Goal: Information Seeking & Learning: Learn about a topic

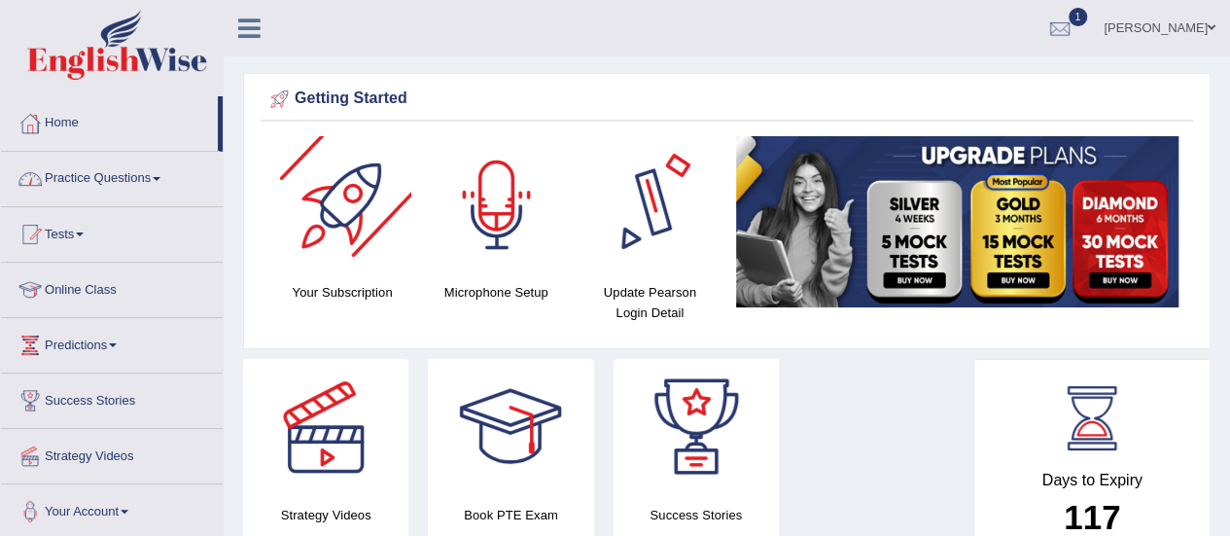
click at [64, 168] on link "Practice Questions" at bounding box center [112, 176] width 222 height 49
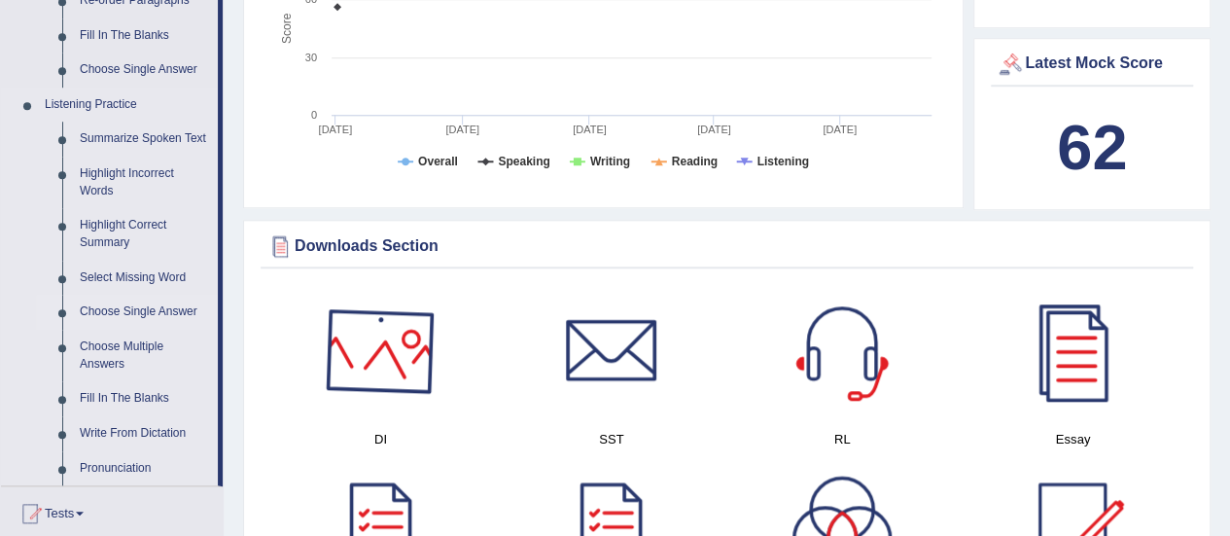
scroll to position [778, 0]
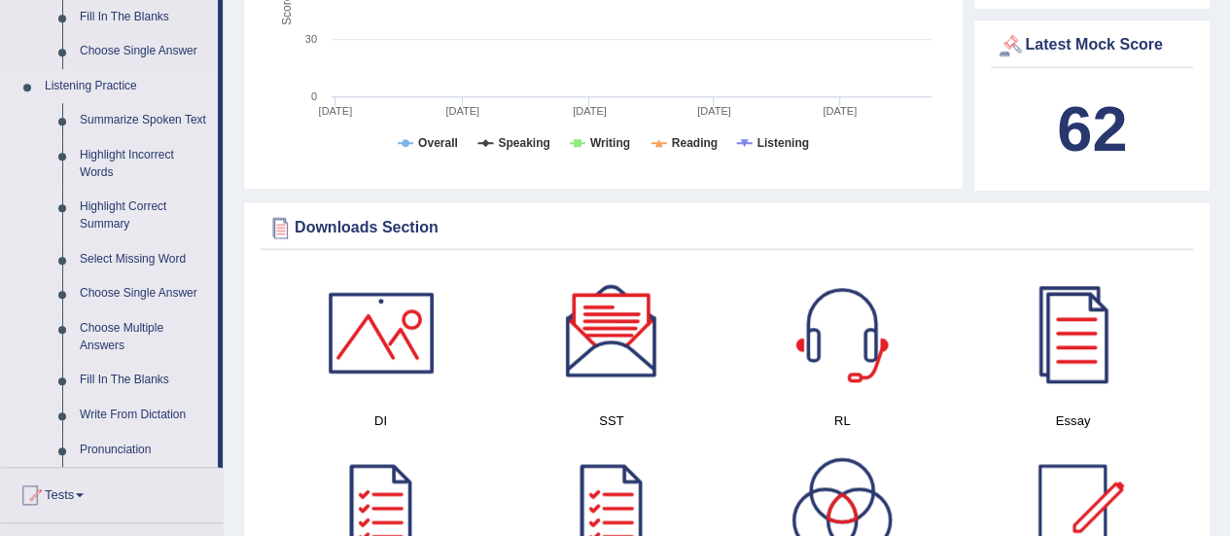
click at [124, 208] on link "Highlight Correct Summary" at bounding box center [144, 216] width 147 height 52
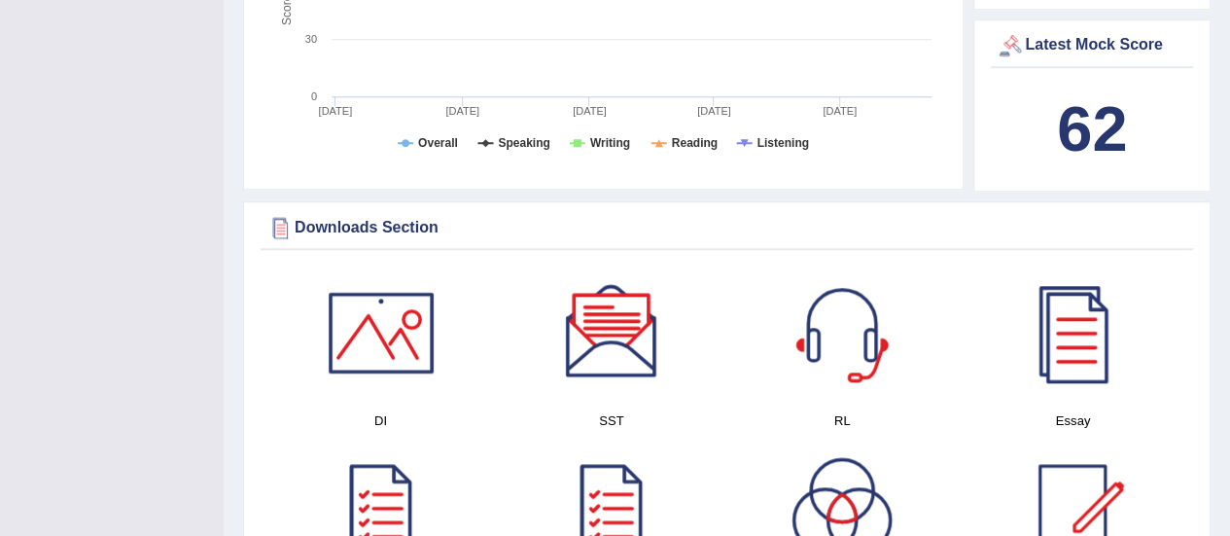
scroll to position [280, 0]
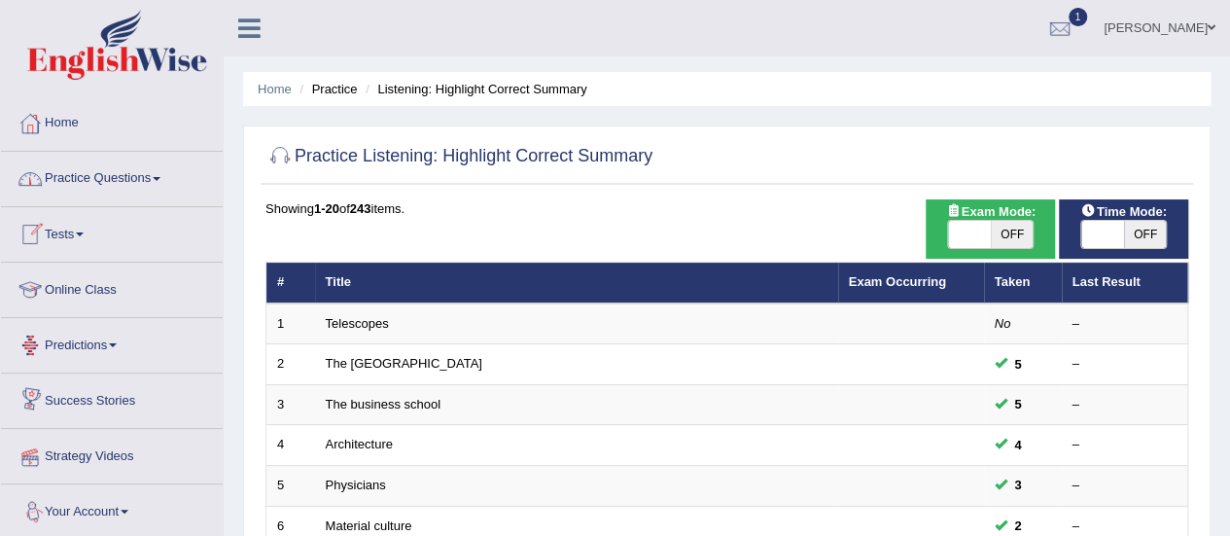
drag, startPoint x: 0, startPoint y: 0, endPoint x: 122, endPoint y: 182, distance: 218.8
click at [122, 182] on link "Practice Questions" at bounding box center [112, 176] width 222 height 49
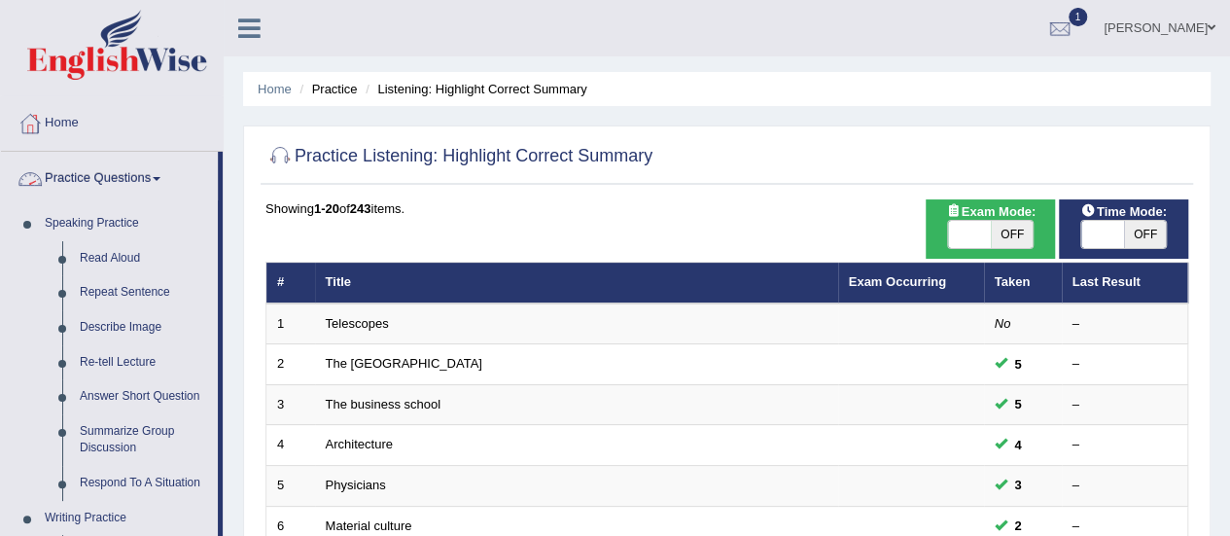
scroll to position [681, 0]
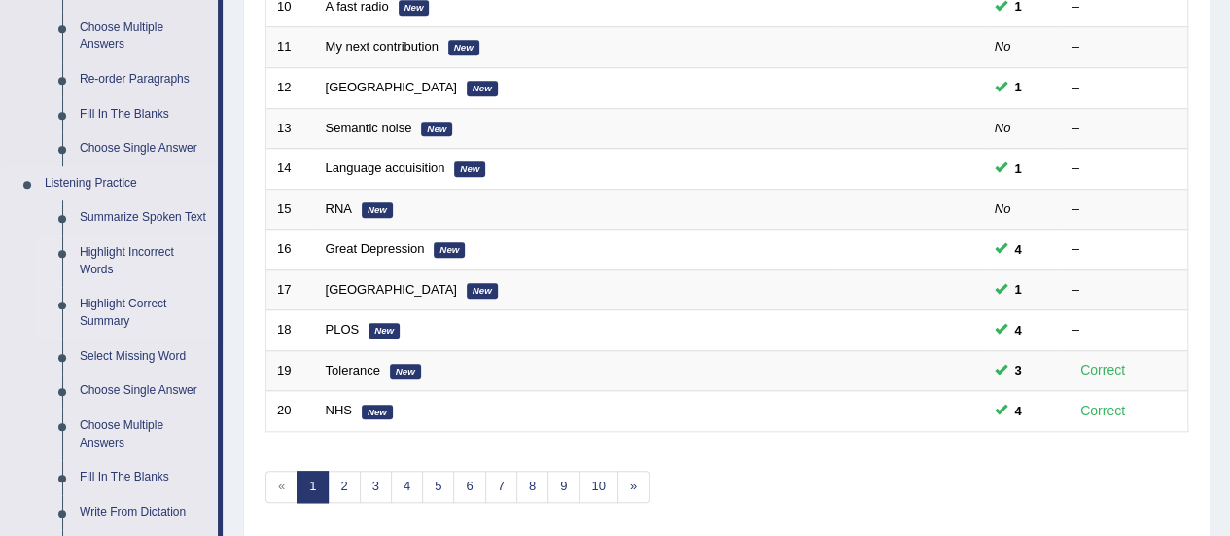
click at [138, 246] on link "Highlight Incorrect Words" at bounding box center [144, 261] width 147 height 52
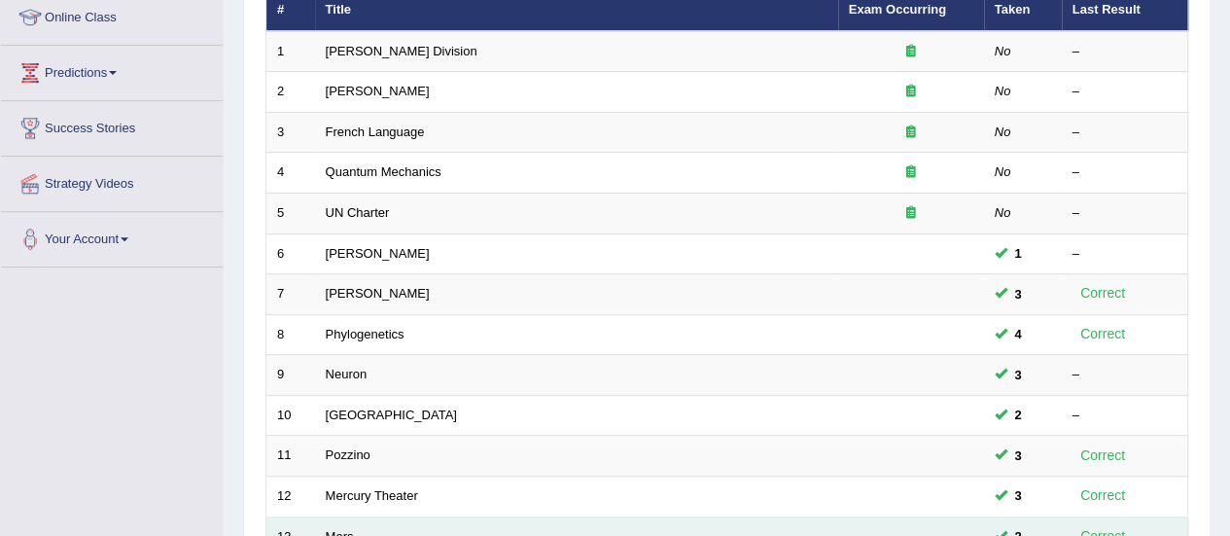
scroll to position [486, 0]
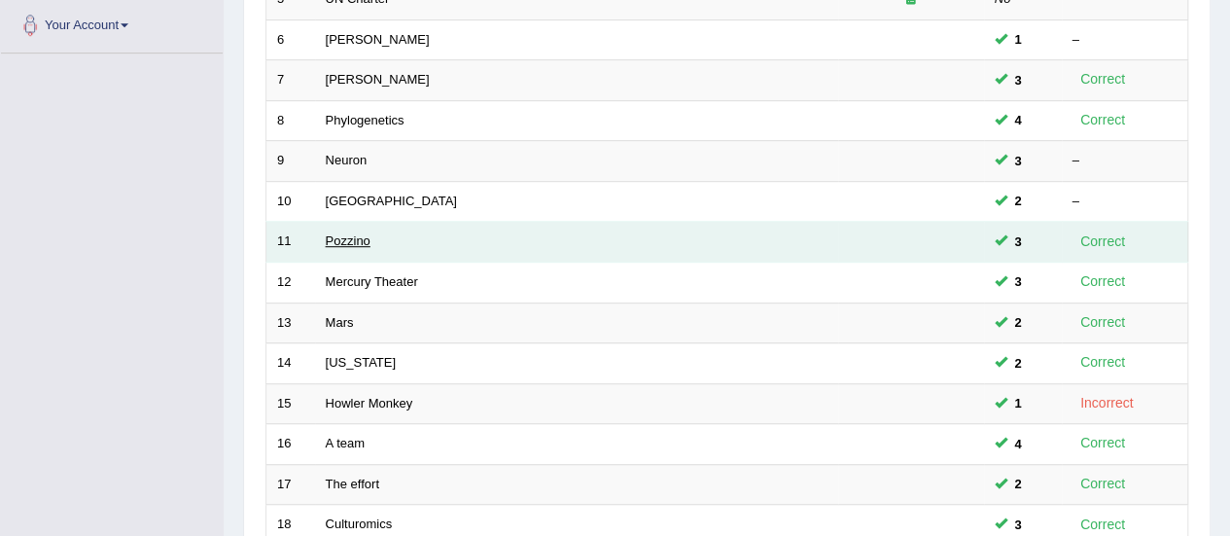
click at [348, 233] on link "Pozzino" at bounding box center [348, 240] width 45 height 15
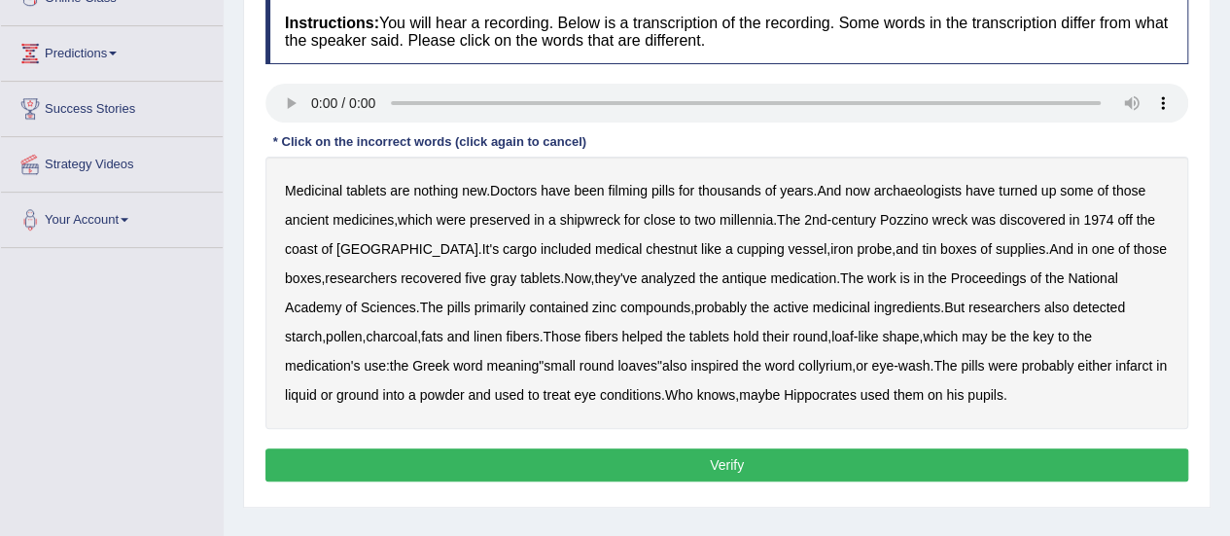
click at [365, 191] on b "tablets" at bounding box center [366, 191] width 40 height 16
click at [373, 190] on b "tablets" at bounding box center [366, 191] width 40 height 16
click at [623, 193] on b "filming" at bounding box center [627, 191] width 39 height 16
click at [646, 252] on b "chestnut" at bounding box center [672, 249] width 52 height 16
click at [998, 363] on div "Medicinal tablets are nothing new . Doctors have been filming pills for thousan…" at bounding box center [727, 293] width 923 height 272
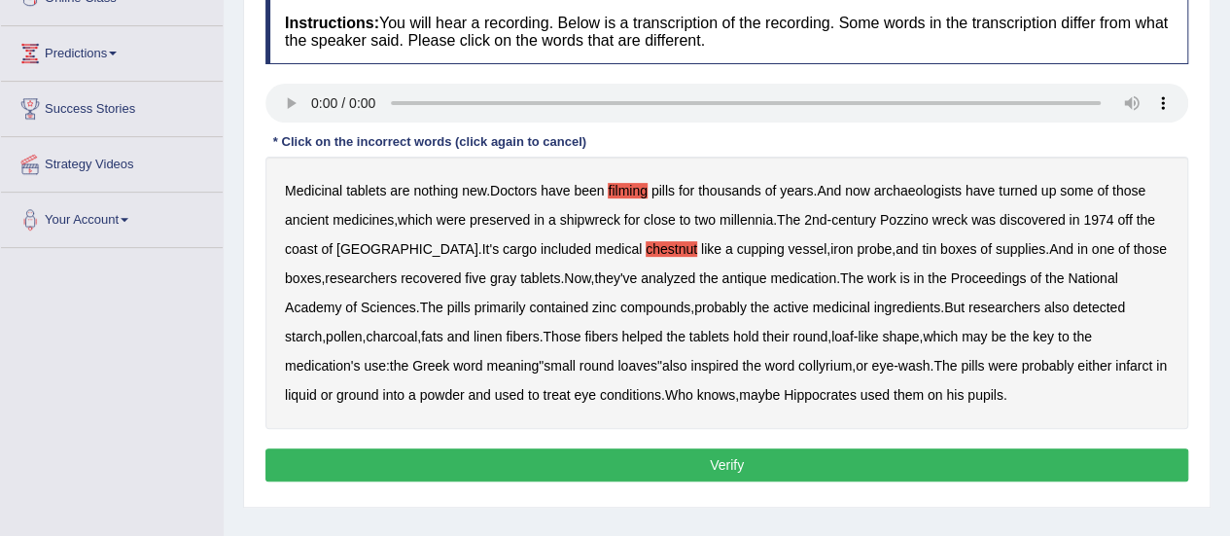
click at [1116, 367] on b "infarct" at bounding box center [1134, 366] width 37 height 16
click at [747, 464] on button "Verify" at bounding box center [727, 464] width 923 height 33
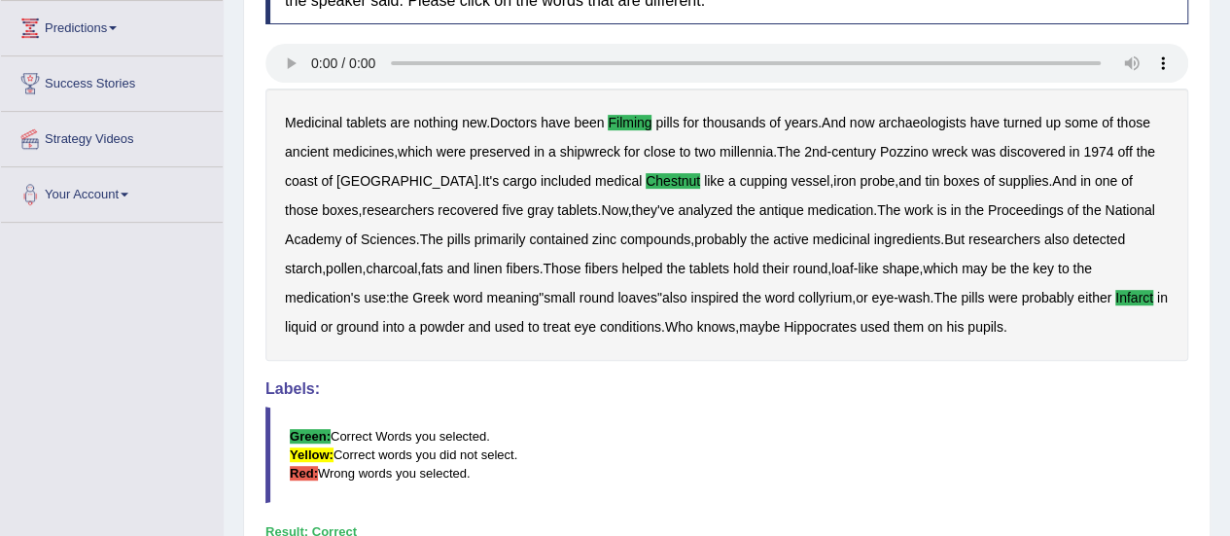
scroll to position [315, 0]
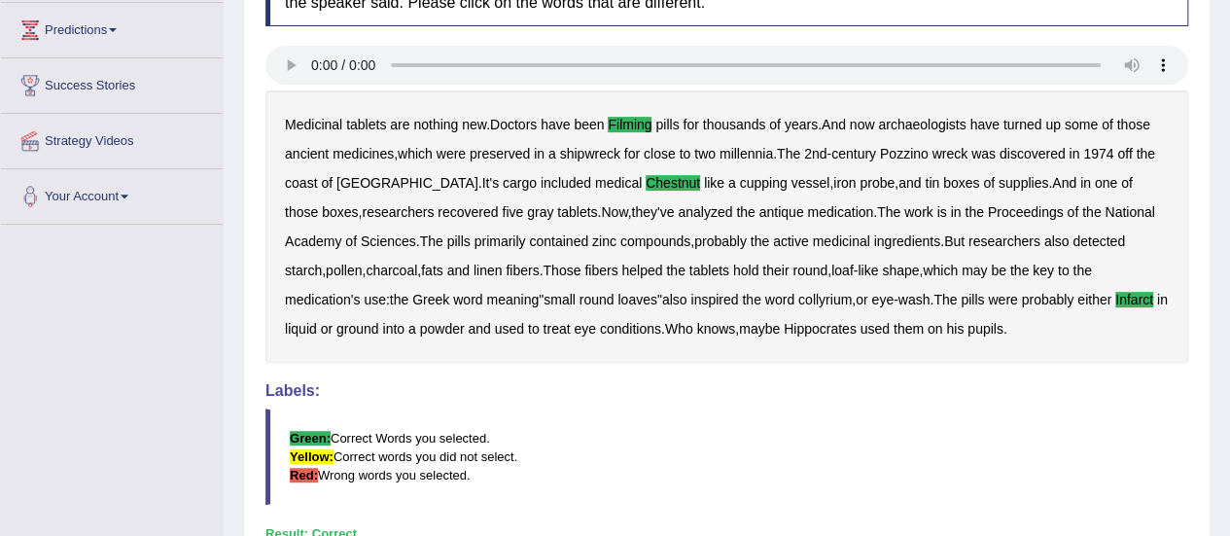
click at [1116, 299] on b "infarct" at bounding box center [1135, 300] width 38 height 16
click at [1116, 293] on b "infarct" at bounding box center [1135, 300] width 38 height 16
click at [733, 336] on div "Medicinal tablets are nothing new . Doctors have been filming pills for thousan…" at bounding box center [727, 226] width 923 height 272
click at [784, 326] on b "Hippocrates" at bounding box center [820, 329] width 73 height 16
click at [784, 328] on b "Hippocrates" at bounding box center [820, 329] width 73 height 16
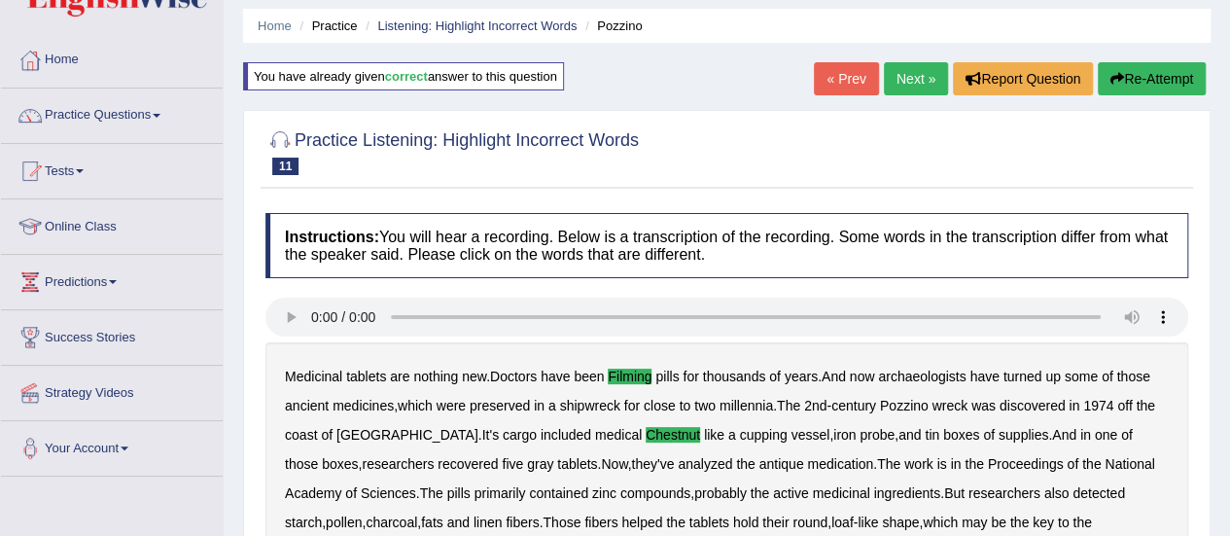
scroll to position [0, 0]
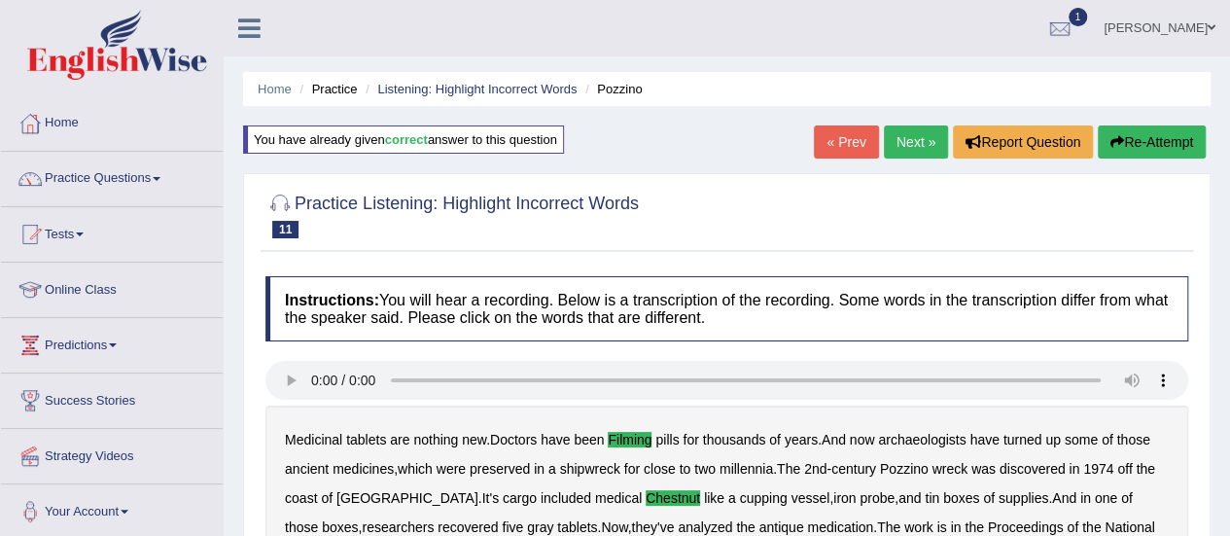
click at [268, 78] on ul "Home Practice Listening: Highlight Incorrect Words Pozzino" at bounding box center [727, 89] width 968 height 34
click at [274, 90] on link "Home" at bounding box center [275, 89] width 34 height 15
